Goal: Task Accomplishment & Management: Manage account settings

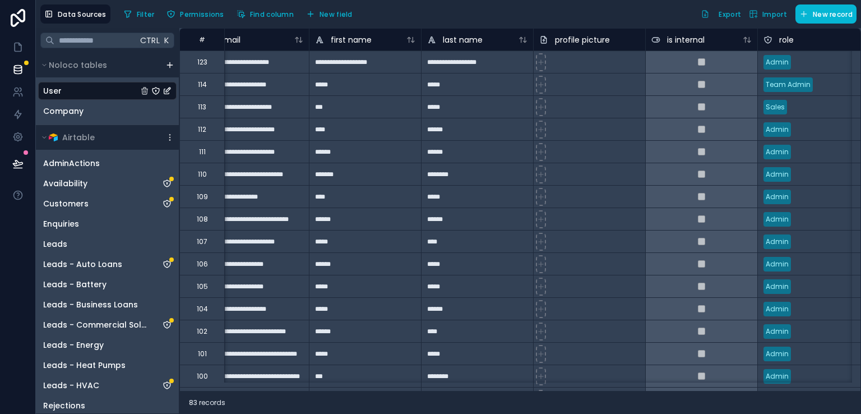
scroll to position [0, 29]
click at [13, 100] on link at bounding box center [17, 92] width 35 height 22
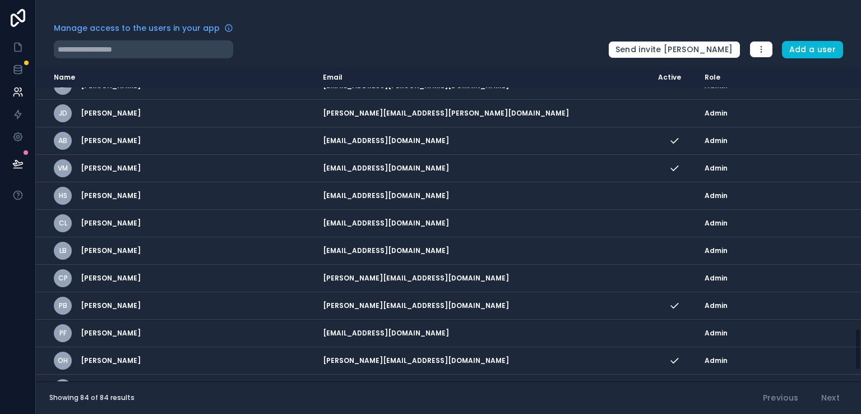
scroll to position [2005, 0]
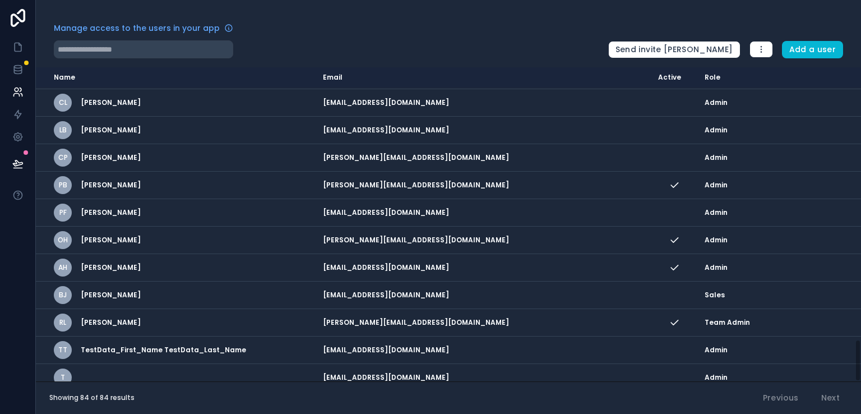
drag, startPoint x: 857, startPoint y: 98, endPoint x: 856, endPoint y: 400, distance: 302.2
click at [856, 400] on div "Manage access to the users in your app Send invite reminders Add a user Name Em…" at bounding box center [448, 207] width 825 height 414
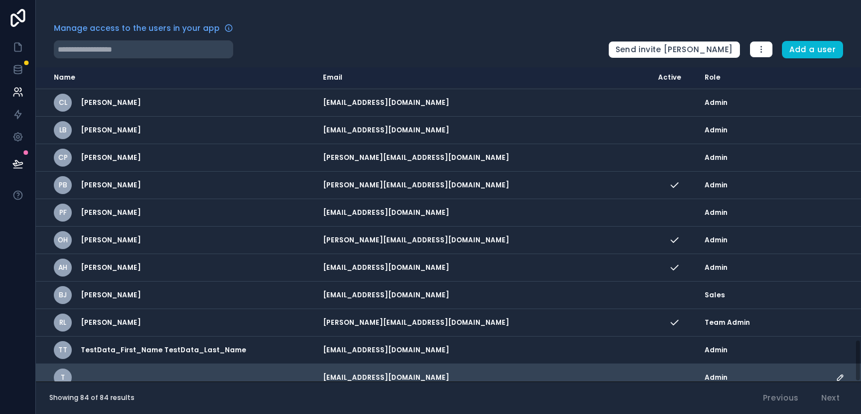
click at [836, 373] on icon "scrollable content" at bounding box center [840, 377] width 9 height 9
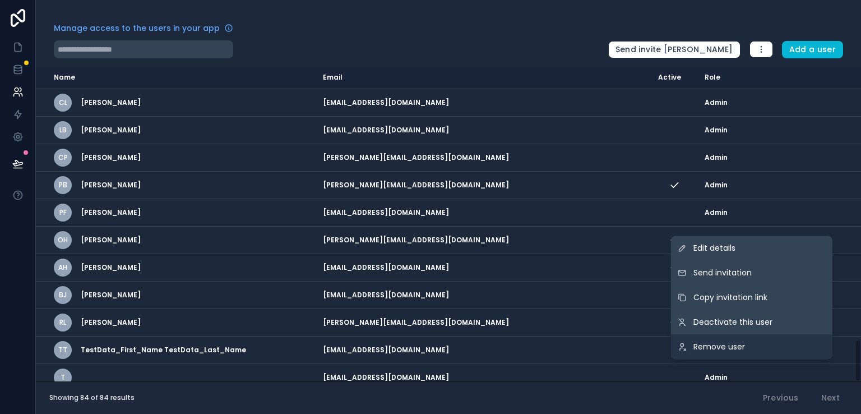
click at [802, 348] on link "Remove user" at bounding box center [751, 346] width 161 height 25
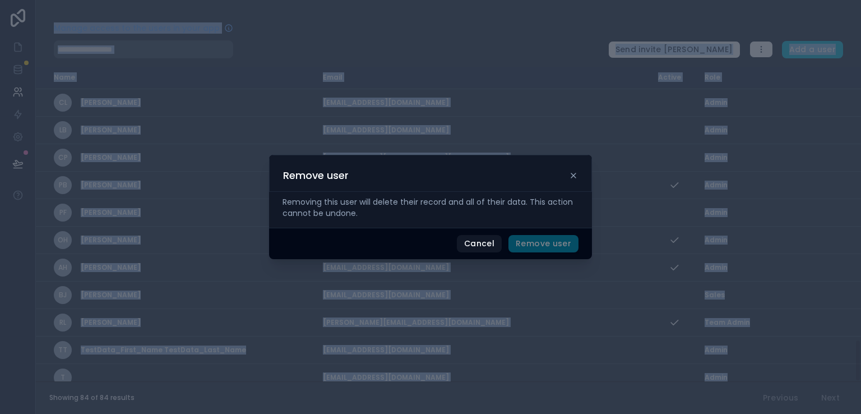
click at [572, 244] on button "Remove user" at bounding box center [544, 244] width 70 height 18
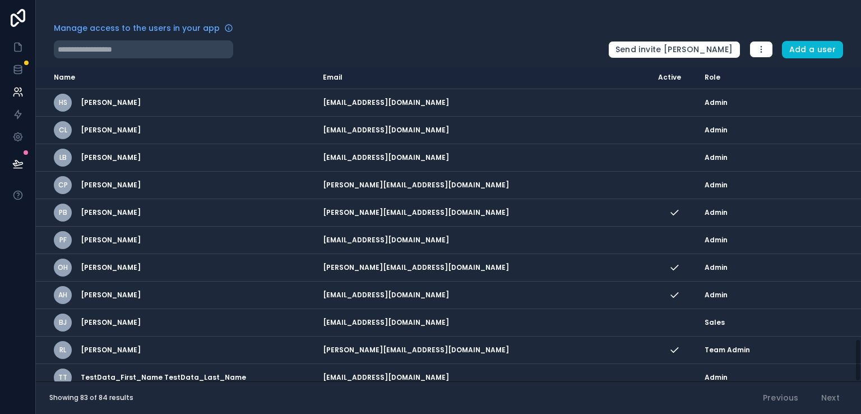
click at [682, 398] on div "Showing 83 of 84 results Previous Next" at bounding box center [448, 397] width 825 height 33
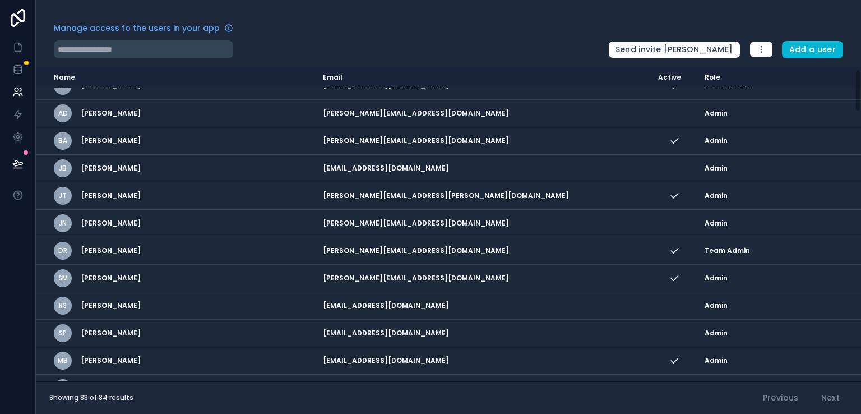
scroll to position [0, 0]
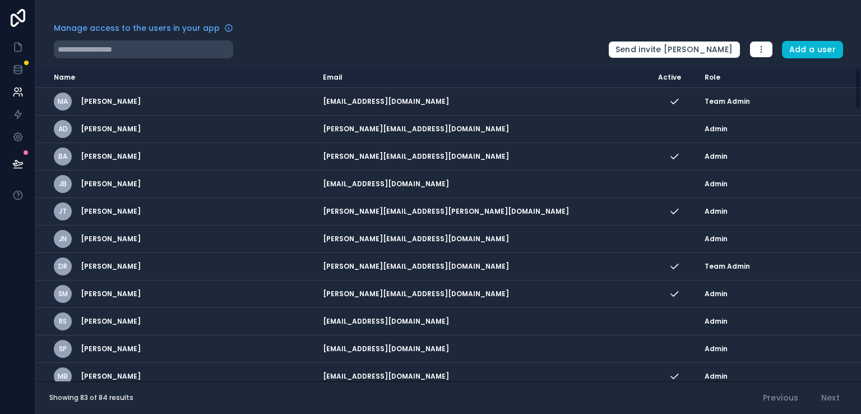
drag, startPoint x: 859, startPoint y: 353, endPoint x: 851, endPoint y: 47, distance: 306.3
click at [851, 47] on div "Manage access to the users in your app Send invite reminders Add a user Name Em…" at bounding box center [448, 207] width 825 height 414
click at [86, 52] on input "text" at bounding box center [143, 49] width 179 height 18
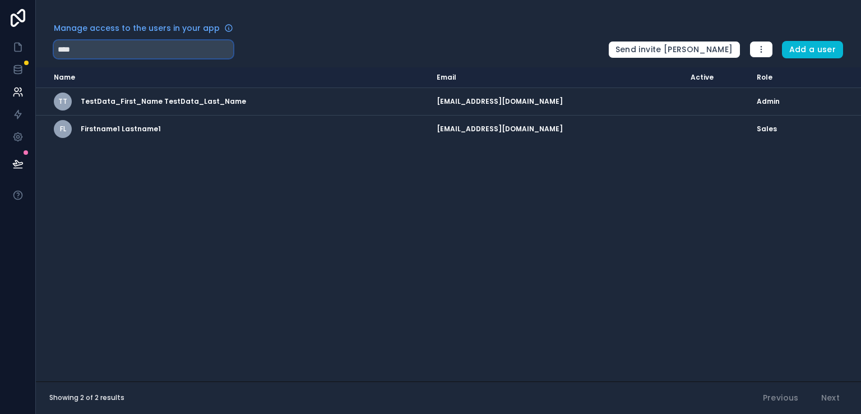
type input "****"
click at [74, 191] on div "Name Email Active Role [DOMAIN_NAME] TT TestData_First_Name TestData_Last_Name …" at bounding box center [448, 224] width 825 height 314
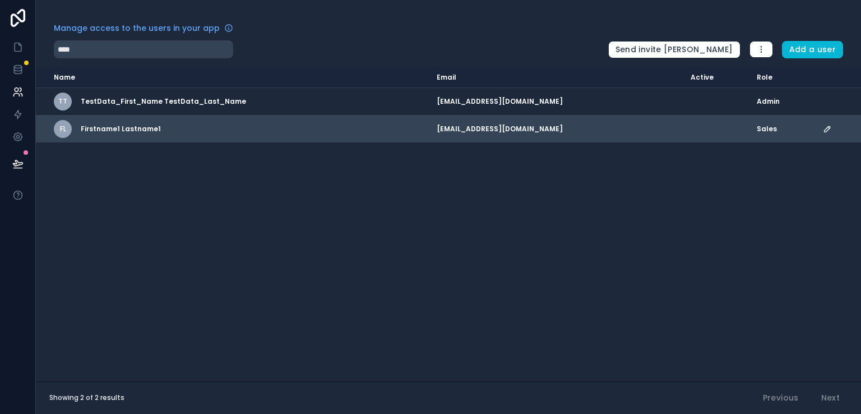
click at [823, 131] on icon "scrollable content" at bounding box center [827, 128] width 9 height 9
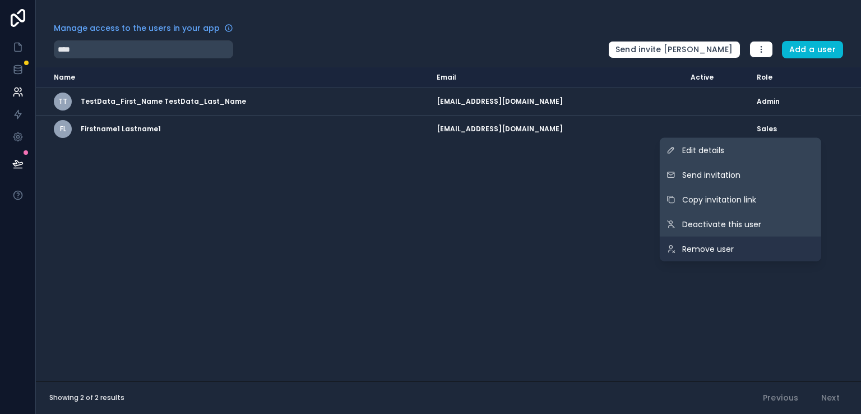
click at [743, 250] on link "Remove user" at bounding box center [740, 249] width 161 height 25
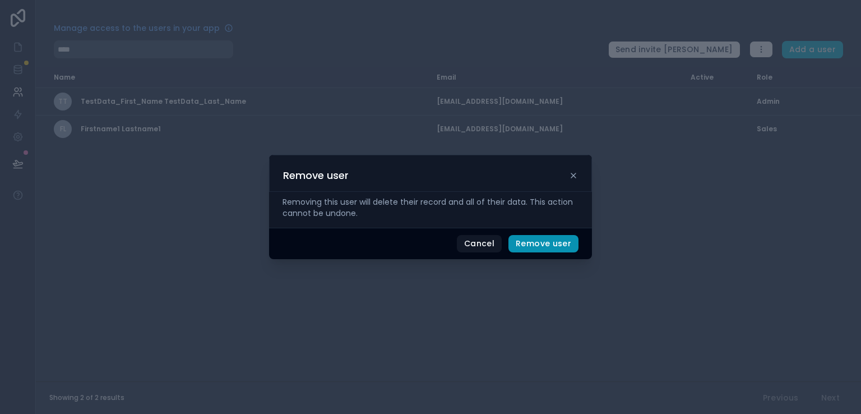
click at [530, 245] on button "Remove user" at bounding box center [544, 244] width 70 height 18
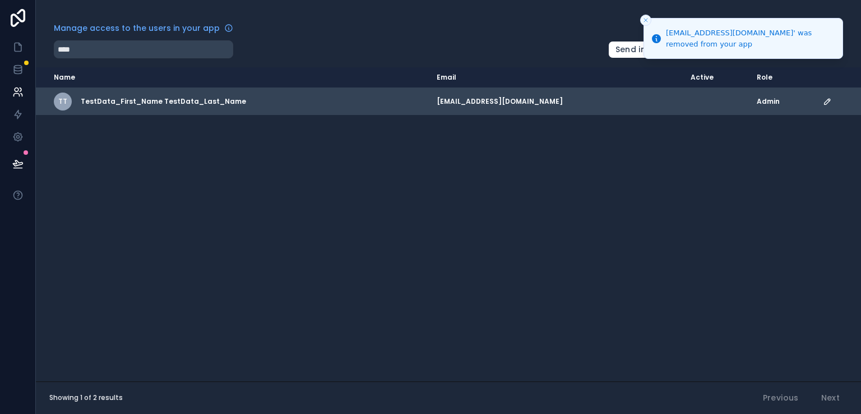
click at [823, 103] on icon "scrollable content" at bounding box center [827, 101] width 9 height 9
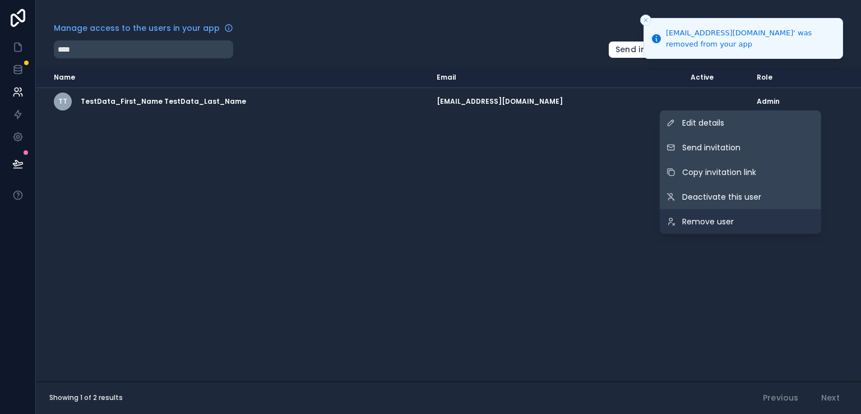
click at [749, 216] on link "Remove user" at bounding box center [740, 221] width 161 height 25
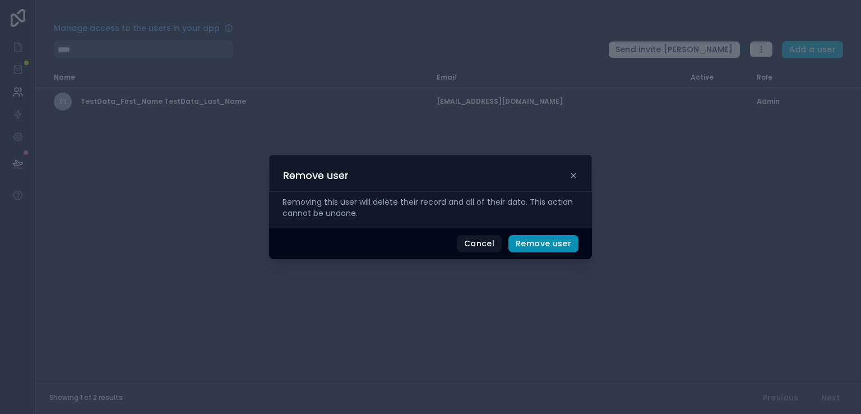
click at [570, 245] on button "Remove user" at bounding box center [544, 244] width 70 height 18
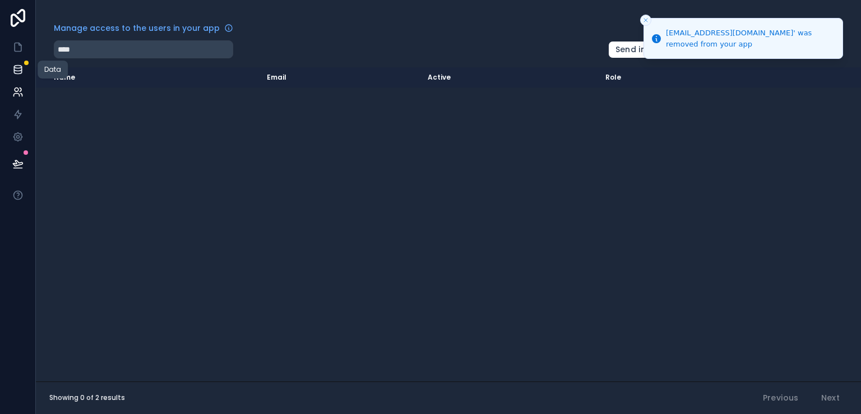
click at [22, 69] on icon at bounding box center [17, 69] width 11 height 11
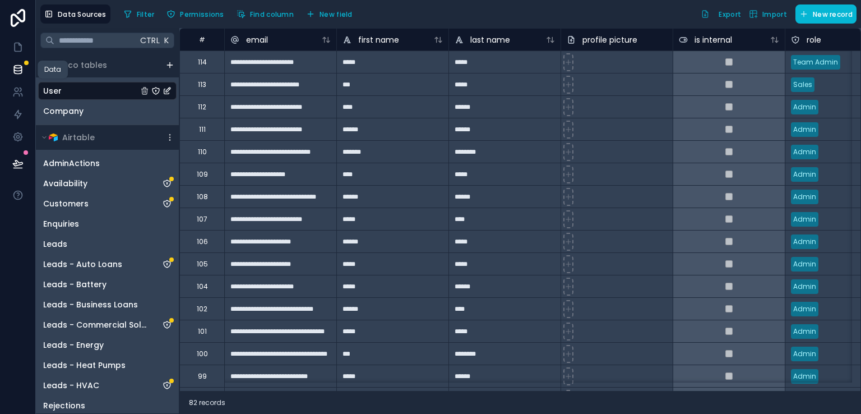
click at [15, 68] on icon at bounding box center [17, 67] width 7 height 3
click at [15, 164] on icon at bounding box center [17, 163] width 11 height 11
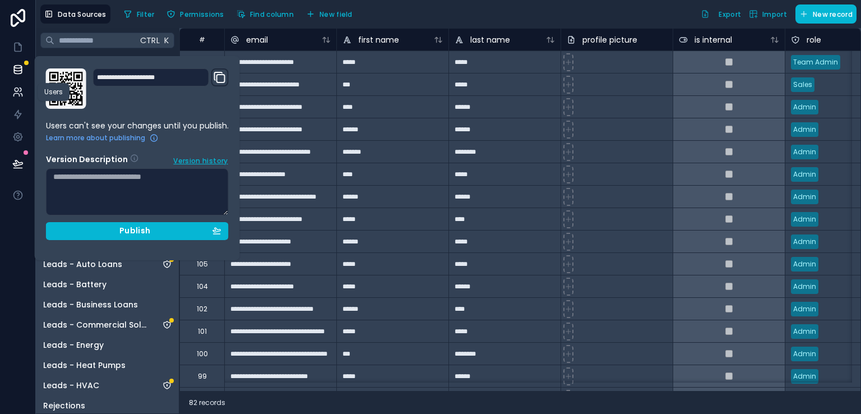
click at [12, 97] on icon at bounding box center [17, 91] width 11 height 11
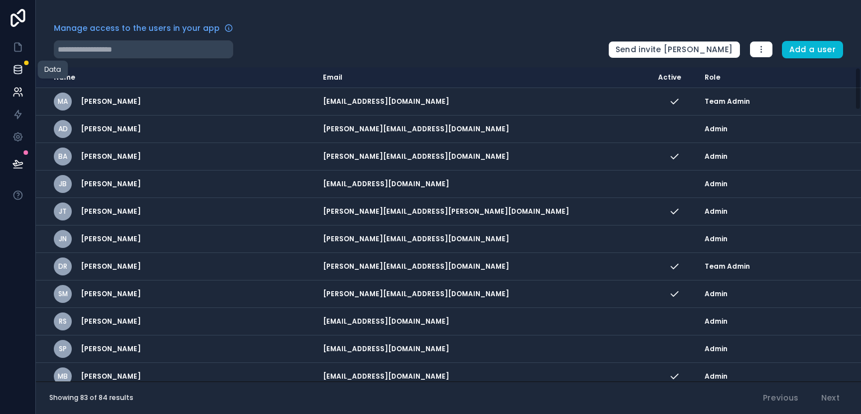
click at [15, 75] on icon at bounding box center [17, 69] width 11 height 11
